Goal: Navigation & Orientation: Find specific page/section

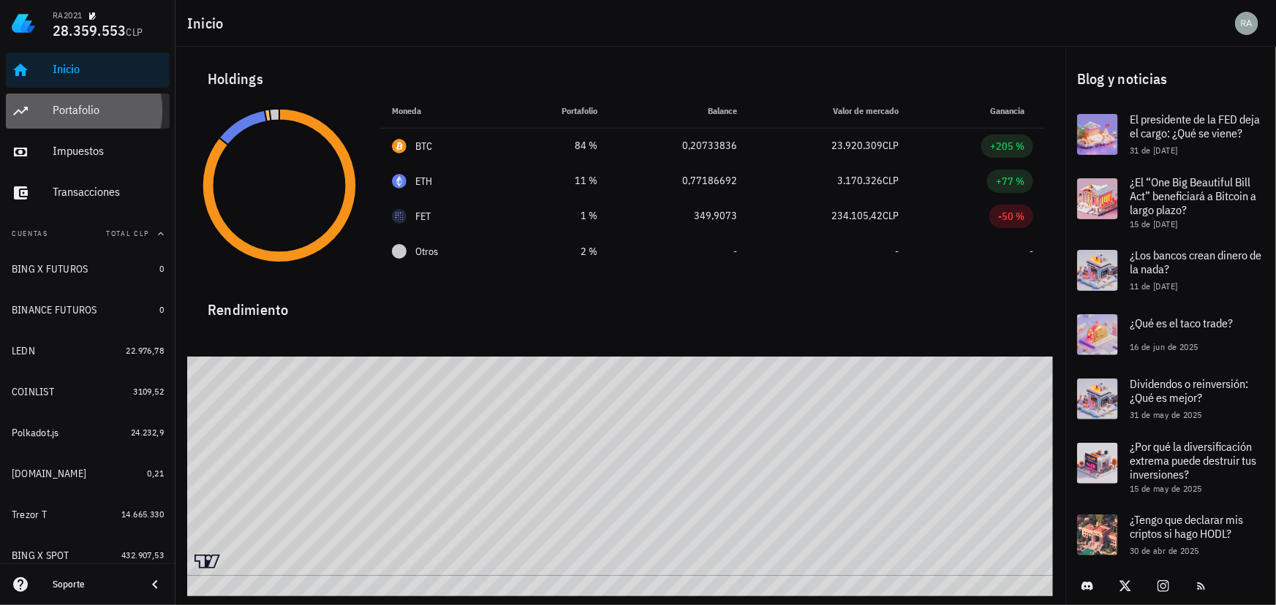
click at [74, 108] on div "Portafolio" at bounding box center [108, 110] width 111 height 14
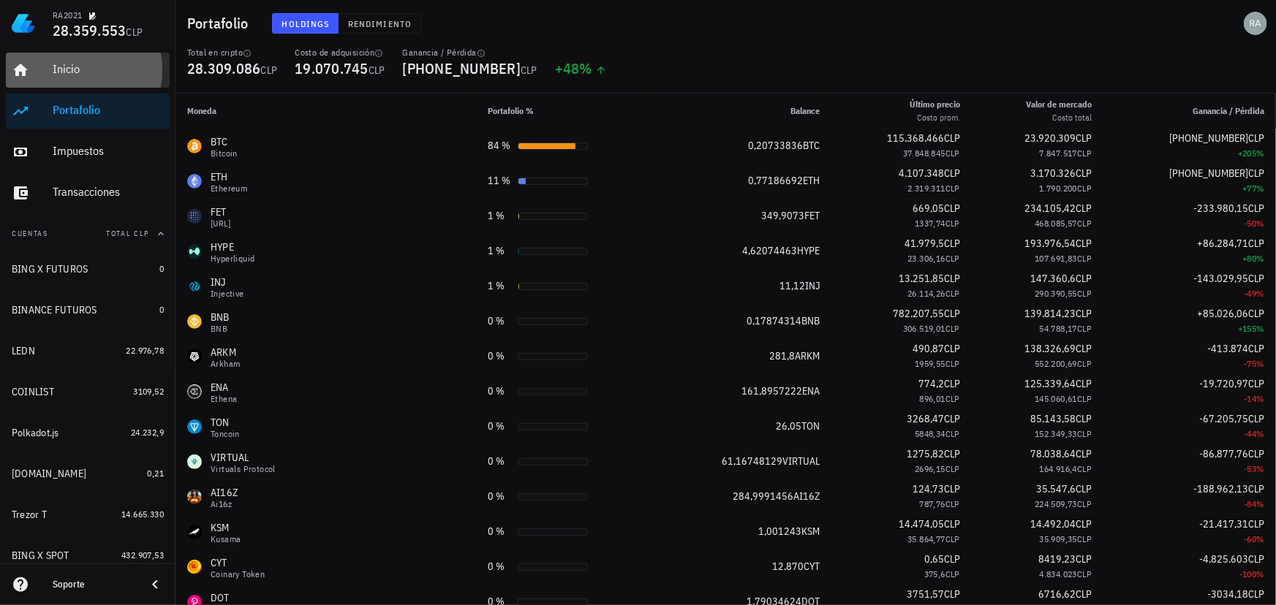
click at [74, 70] on div "Inicio" at bounding box center [108, 69] width 111 height 14
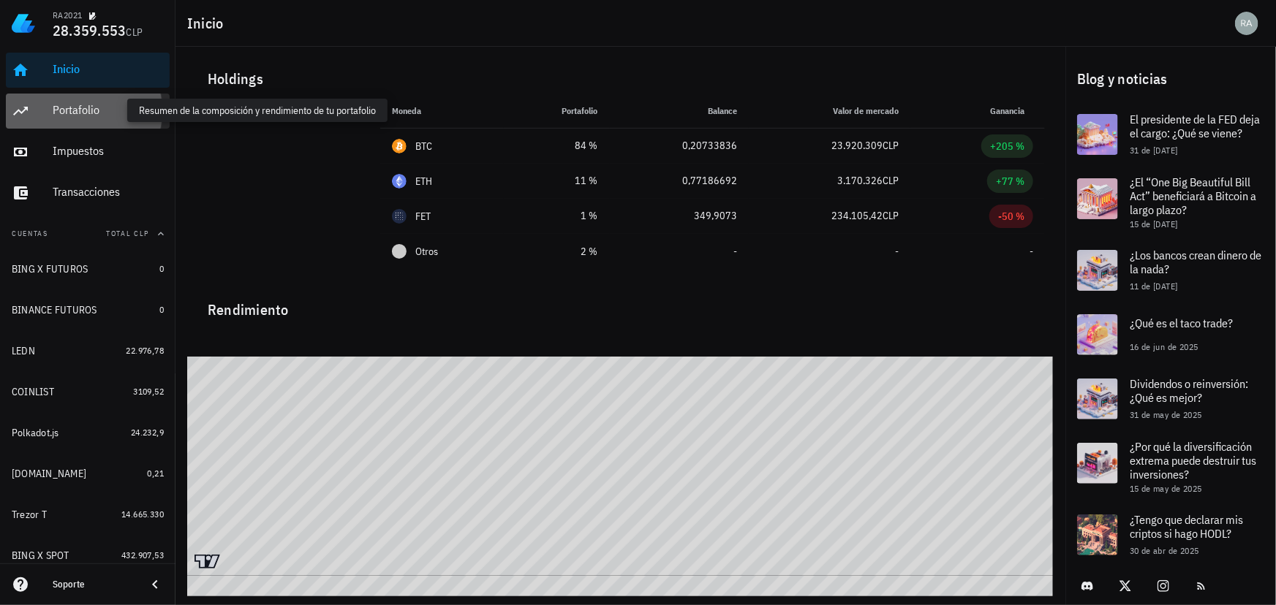
click at [82, 110] on div "Portafolio" at bounding box center [108, 110] width 111 height 14
